Goal: Information Seeking & Learning: Understand process/instructions

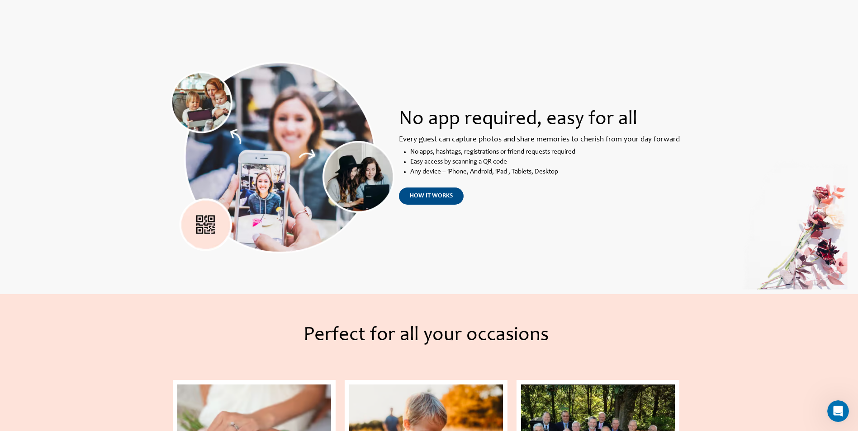
scroll to position [678, 0]
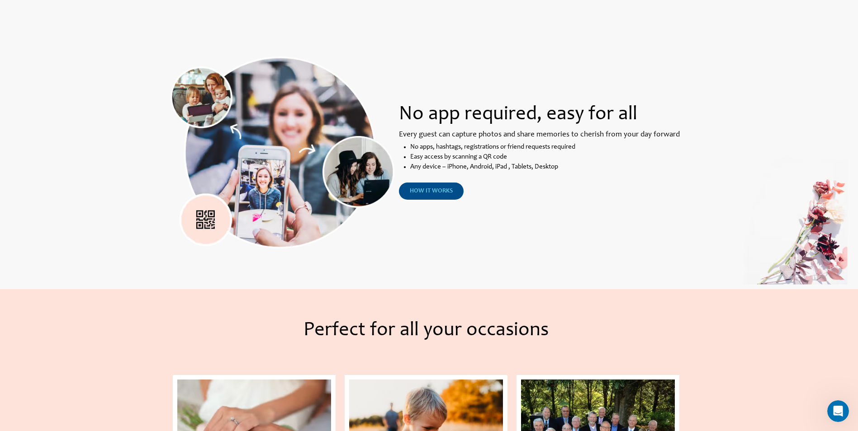
click at [432, 193] on span "how it works" at bounding box center [431, 191] width 43 height 6
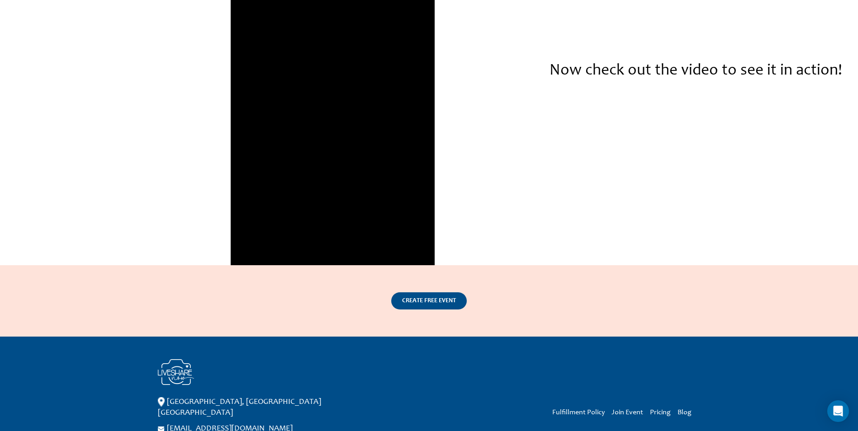
scroll to position [1311, 0]
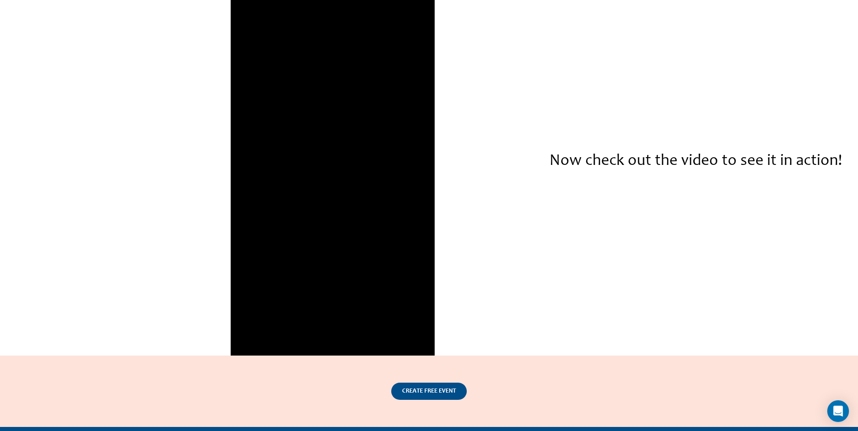
click at [437, 247] on div at bounding box center [332, 174] width 407 height 362
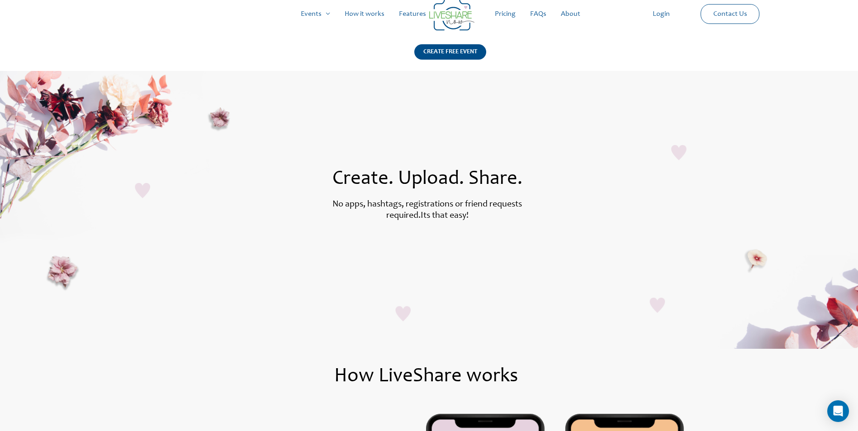
scroll to position [0, 0]
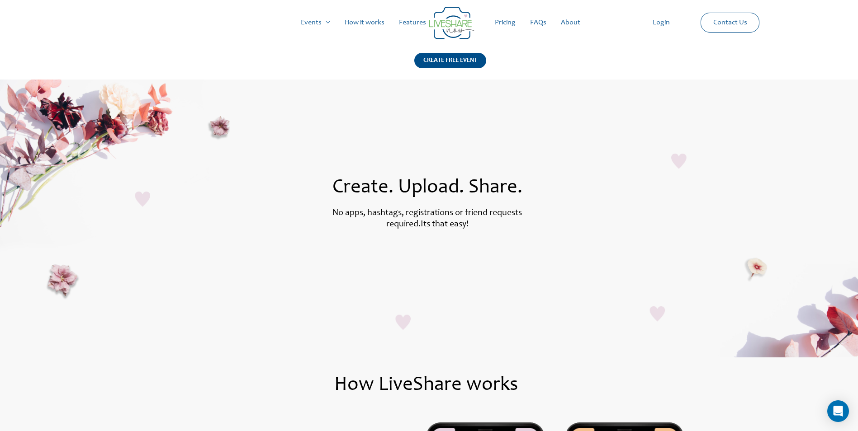
click at [536, 23] on link "FAQs" at bounding box center [538, 22] width 31 height 29
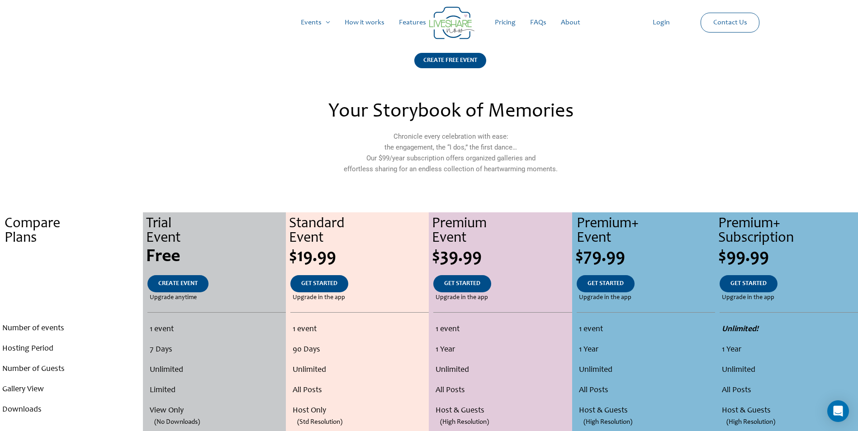
click at [542, 21] on link "FAQs" at bounding box center [538, 22] width 31 height 29
